Goal: Task Accomplishment & Management: Use online tool/utility

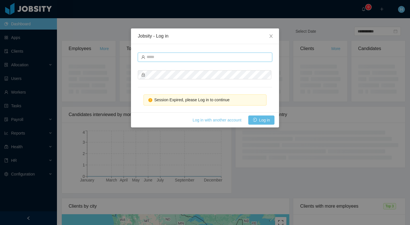
click at [209, 57] on input "text" at bounding box center [205, 57] width 134 height 9
type input "**********"
click at [264, 117] on button "Log in" at bounding box center [261, 120] width 26 height 9
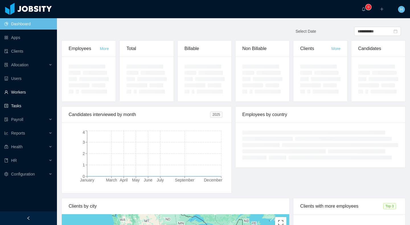
click at [26, 90] on link "Workers" at bounding box center [28, 92] width 48 height 11
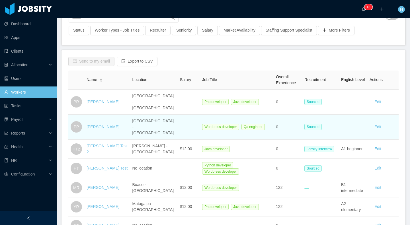
scroll to position [53, 0]
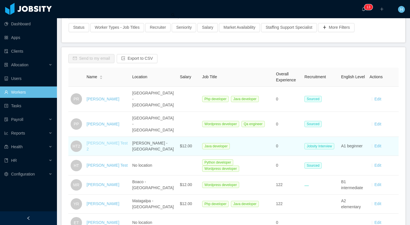
click at [107, 141] on link "[PERSON_NAME] Test 2" at bounding box center [107, 146] width 41 height 11
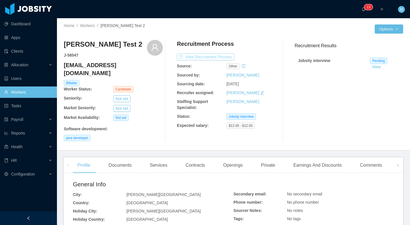
click at [214, 54] on button "View Recruitment Process" at bounding box center [205, 57] width 57 height 7
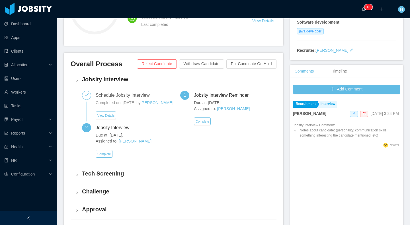
scroll to position [97, 0]
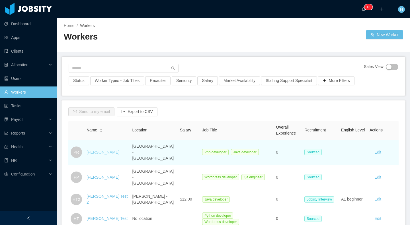
click at [102, 150] on link "Pepito Ramirez" at bounding box center [103, 152] width 33 height 5
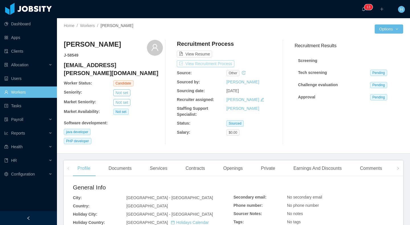
click at [211, 63] on button "View Recruitment Process" at bounding box center [205, 63] width 57 height 7
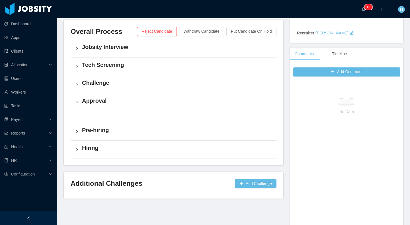
scroll to position [130, 0]
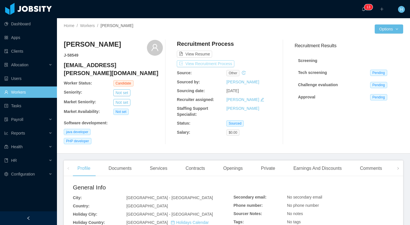
click at [229, 63] on button "View Recruitment Process" at bounding box center [205, 63] width 57 height 7
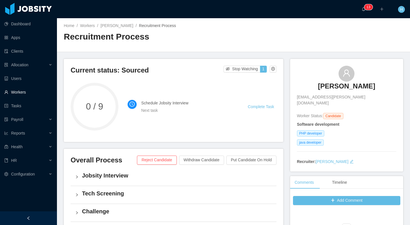
click at [20, 95] on link "Workers" at bounding box center [28, 92] width 48 height 11
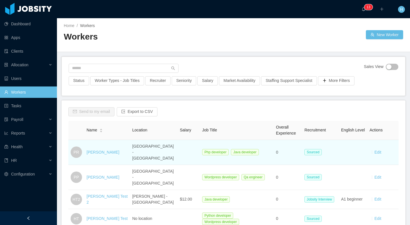
scroll to position [107, 0]
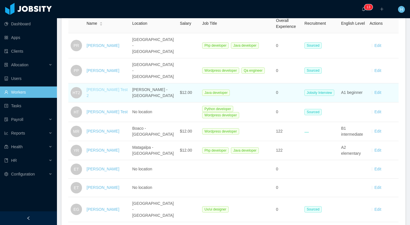
click at [109, 87] on link "[PERSON_NAME] Test 2" at bounding box center [107, 92] width 41 height 11
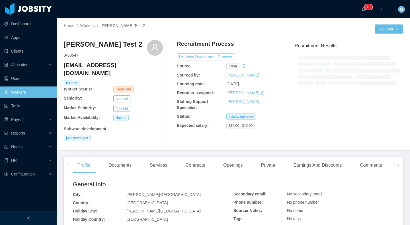
scroll to position [2, 0]
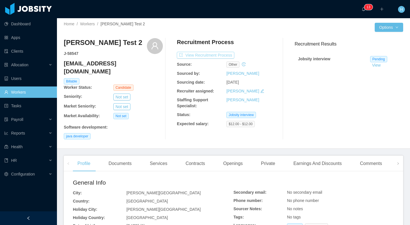
click at [196, 54] on button "View Recruitment Process" at bounding box center [205, 55] width 57 height 7
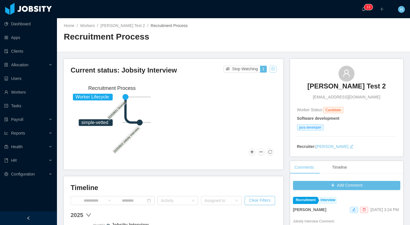
click at [271, 71] on button "button" at bounding box center [272, 69] width 7 height 7
click at [257, 84] on div "Change status" at bounding box center [256, 87] width 26 height 6
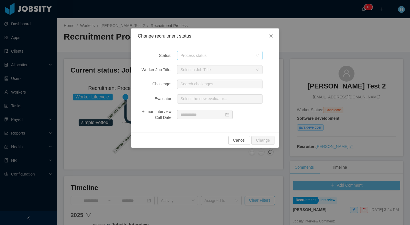
click at [192, 53] on div "Process status" at bounding box center [216, 56] width 72 height 6
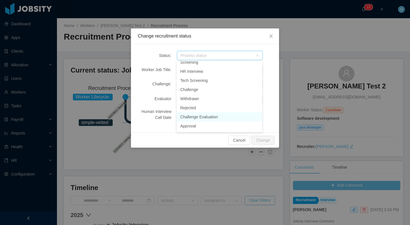
scroll to position [16, 0]
click at [196, 115] on li "Approval" at bounding box center [219, 114] width 85 height 9
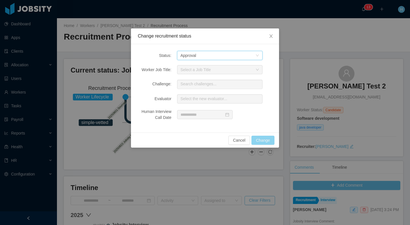
click at [264, 139] on button "Change" at bounding box center [262, 140] width 23 height 9
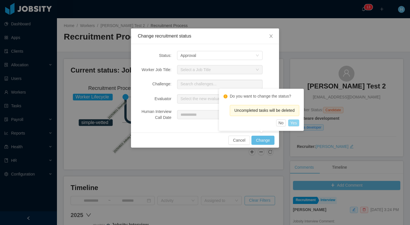
click at [298, 125] on button "Yes" at bounding box center [293, 123] width 11 height 7
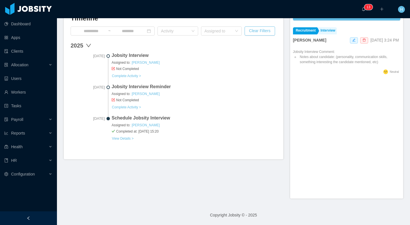
scroll to position [0, 0]
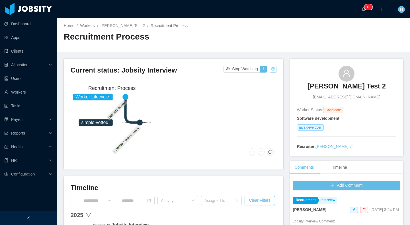
click at [269, 69] on button "button" at bounding box center [272, 69] width 7 height 7
click at [261, 89] on div "Change status" at bounding box center [256, 87] width 26 height 6
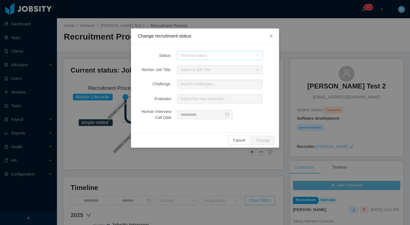
click at [187, 55] on div "Process status" at bounding box center [216, 56] width 72 height 6
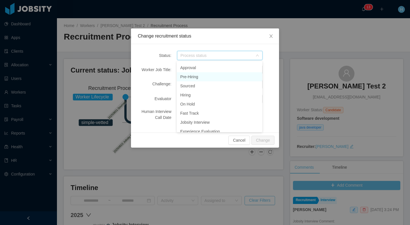
scroll to position [62, 0]
click at [194, 72] on li "Approval" at bounding box center [219, 68] width 85 height 9
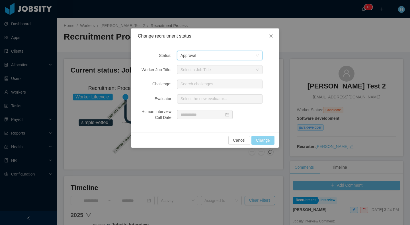
click at [265, 143] on button "Change" at bounding box center [262, 140] width 23 height 9
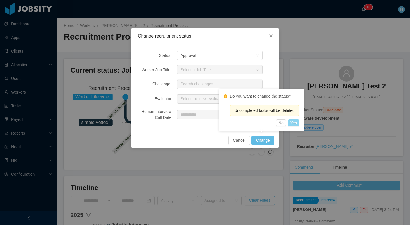
click at [299, 123] on button "Yes" at bounding box center [293, 123] width 11 height 7
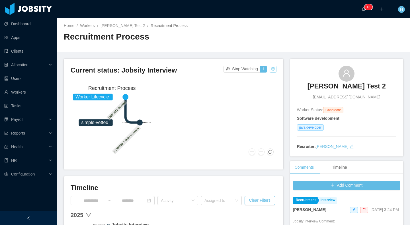
click at [269, 72] on button "button" at bounding box center [272, 69] width 7 height 7
click at [259, 89] on div "Change status" at bounding box center [256, 87] width 26 height 6
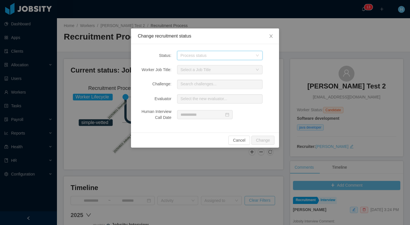
click at [199, 59] on div "Process status" at bounding box center [217, 55] width 75 height 9
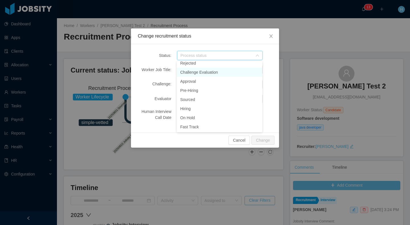
scroll to position [53, 0]
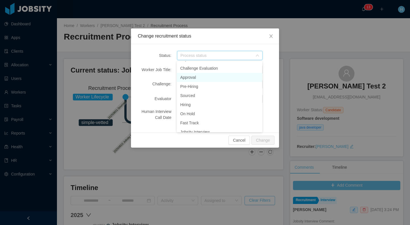
click at [201, 79] on li "Approval" at bounding box center [219, 77] width 85 height 9
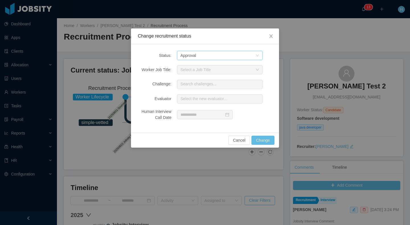
click at [208, 69] on div "Select a Job Title" at bounding box center [216, 70] width 72 height 6
click at [231, 139] on button "Cancel" at bounding box center [239, 140] width 22 height 9
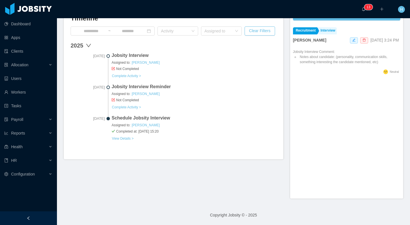
scroll to position [0, 0]
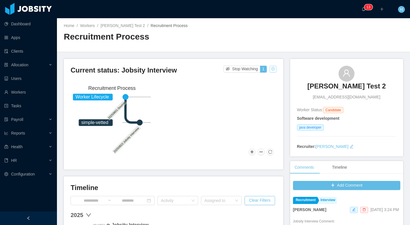
click at [269, 71] on button "button" at bounding box center [272, 69] width 7 height 7
click at [257, 79] on div "Reset process" at bounding box center [256, 77] width 32 height 9
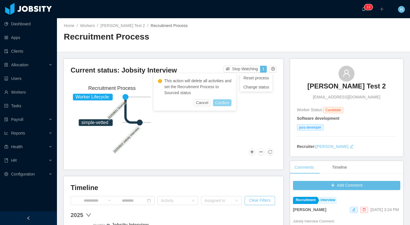
click at [220, 102] on button "Confirm" at bounding box center [222, 102] width 18 height 7
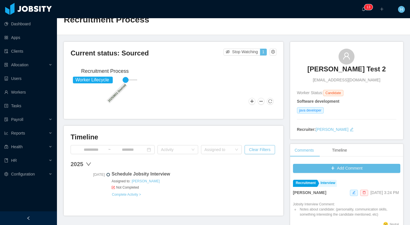
scroll to position [1, 0]
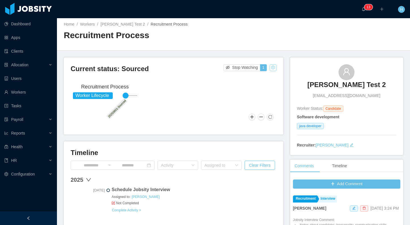
click at [273, 69] on button "button" at bounding box center [272, 67] width 7 height 7
click at [250, 85] on div "Change status" at bounding box center [256, 86] width 26 height 6
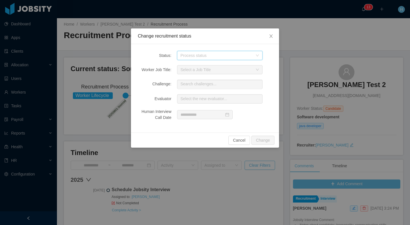
click at [199, 52] on div "Process status" at bounding box center [217, 55] width 75 height 9
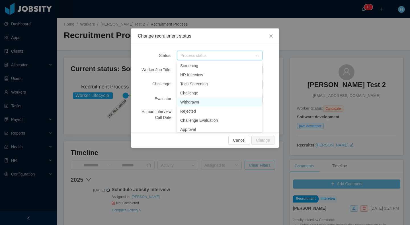
scroll to position [25, 0]
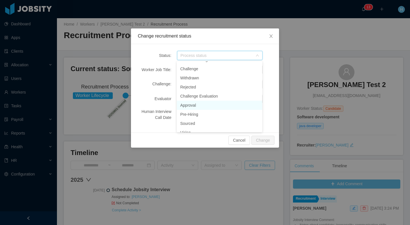
click at [199, 103] on li "Approval" at bounding box center [219, 105] width 85 height 9
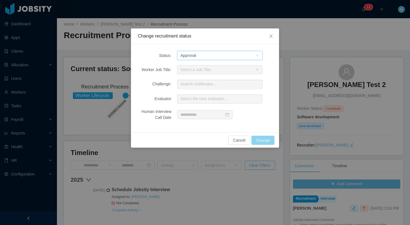
click at [266, 141] on button "Change" at bounding box center [262, 140] width 23 height 9
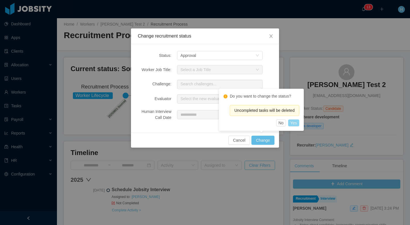
click at [292, 124] on button "Yes" at bounding box center [293, 123] width 11 height 7
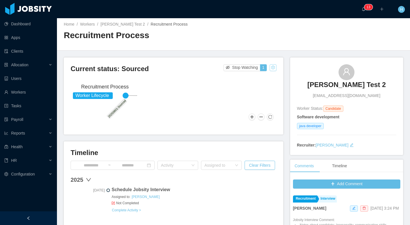
click at [271, 67] on button "button" at bounding box center [272, 67] width 7 height 7
click at [256, 87] on div "Change status" at bounding box center [256, 86] width 26 height 6
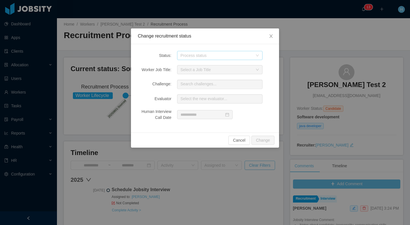
click at [214, 54] on div "Process status" at bounding box center [216, 56] width 72 height 6
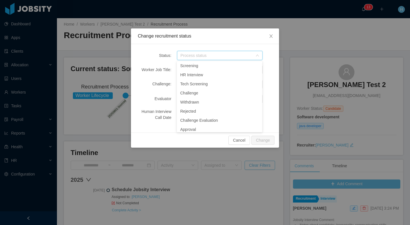
scroll to position [3, 0]
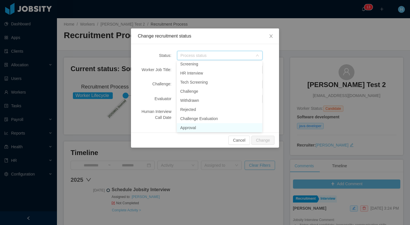
click at [199, 129] on li "Approval" at bounding box center [219, 127] width 85 height 9
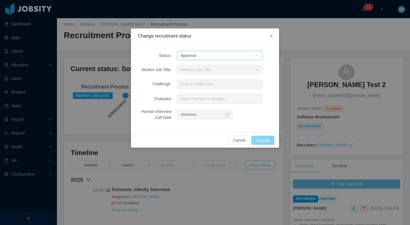
click at [267, 140] on button "Change" at bounding box center [262, 140] width 23 height 9
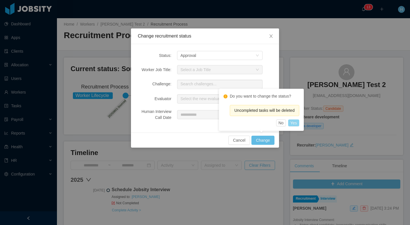
click at [296, 124] on button "Yes" at bounding box center [293, 123] width 11 height 7
